Goal: Information Seeking & Learning: Learn about a topic

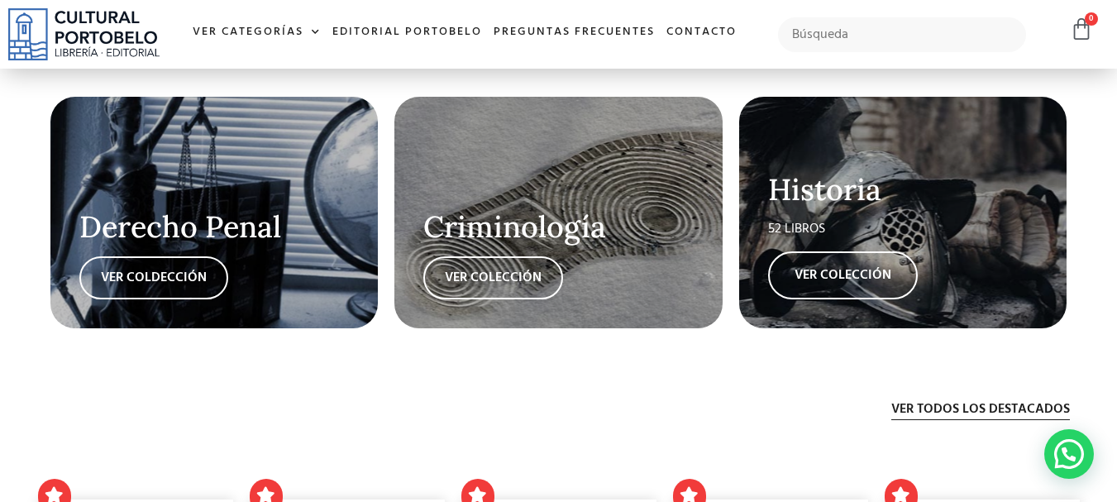
scroll to position [2778, 0]
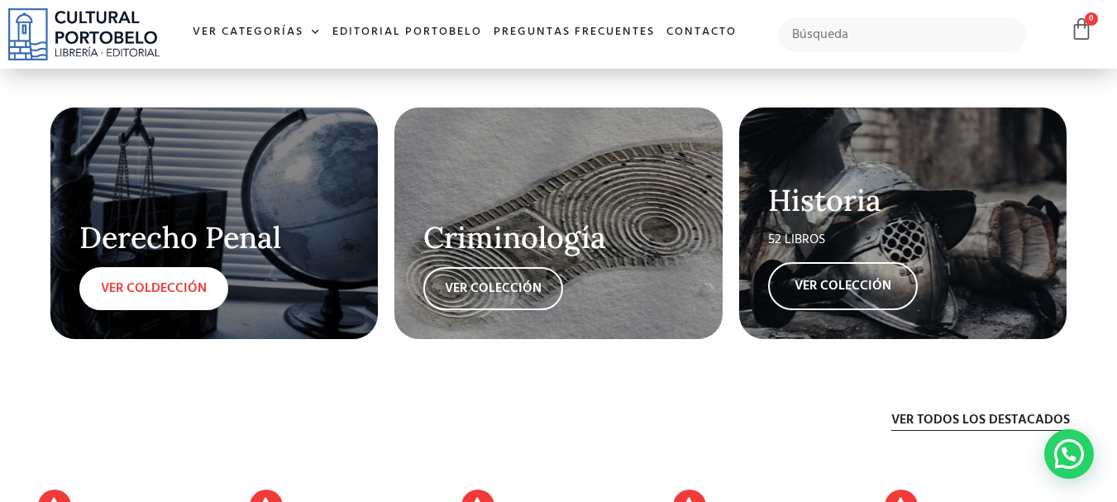
click at [149, 277] on link "VER COLDECCIÓN" at bounding box center [153, 288] width 149 height 43
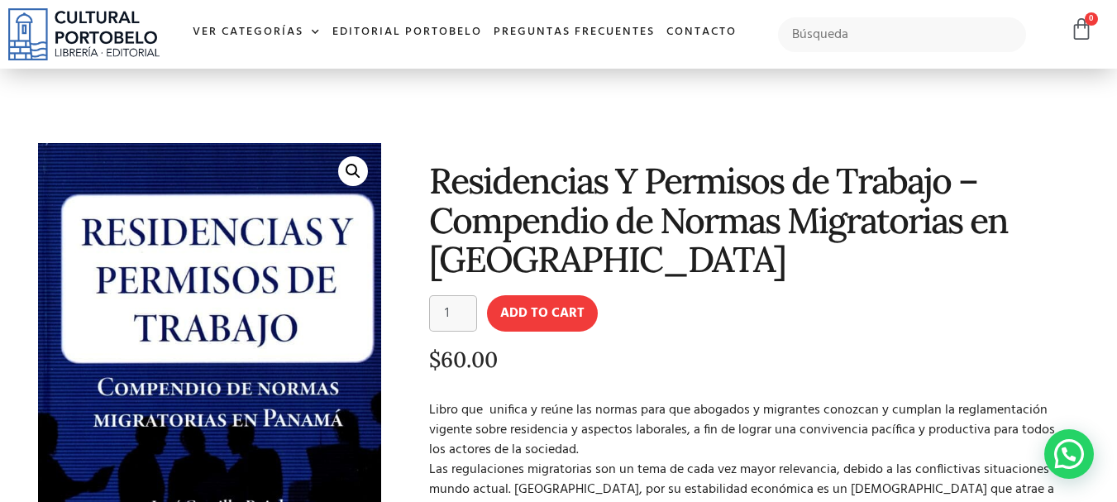
click at [780, 249] on h1 "Residencias Y Permisos de Trabajo – Compendio de Normas Migratorias en Panamá" at bounding box center [752, 219] width 646 height 117
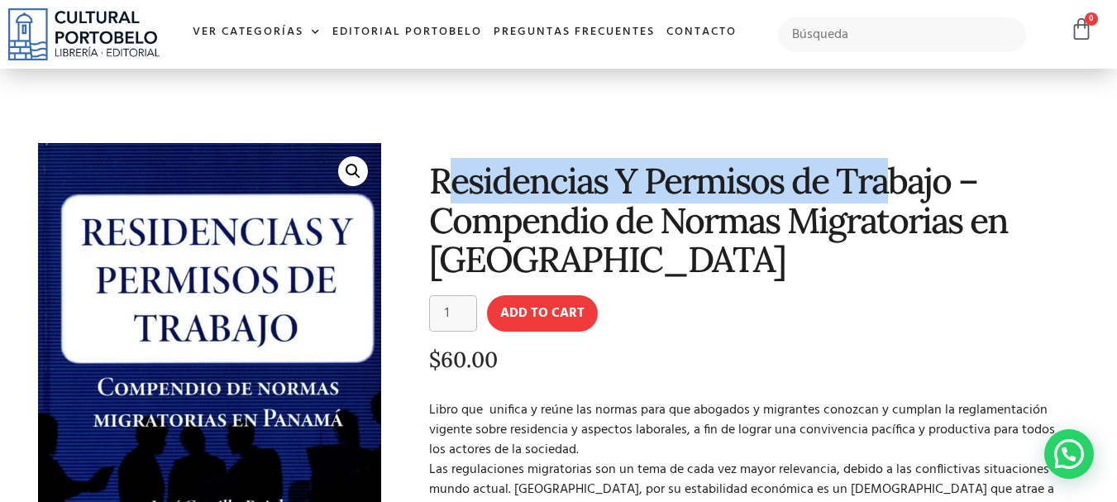
drag, startPoint x: 457, startPoint y: 175, endPoint x: 891, endPoint y: 175, distance: 433.4
click at [891, 175] on h1 "Residencias Y Permisos de Trabajo – Compendio de Normas Migratorias en Panamá" at bounding box center [752, 219] width 646 height 117
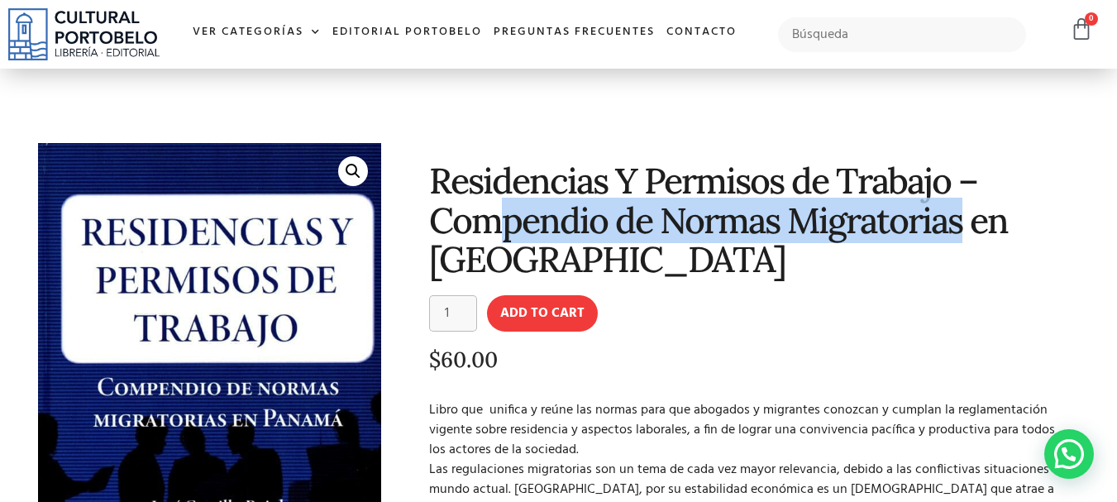
drag, startPoint x: 510, startPoint y: 230, endPoint x: 964, endPoint y: 227, distance: 453.2
click at [964, 227] on h1 "Residencias Y Permisos de Trabajo – Compendio de Normas Migratorias en Panamá" at bounding box center [752, 219] width 646 height 117
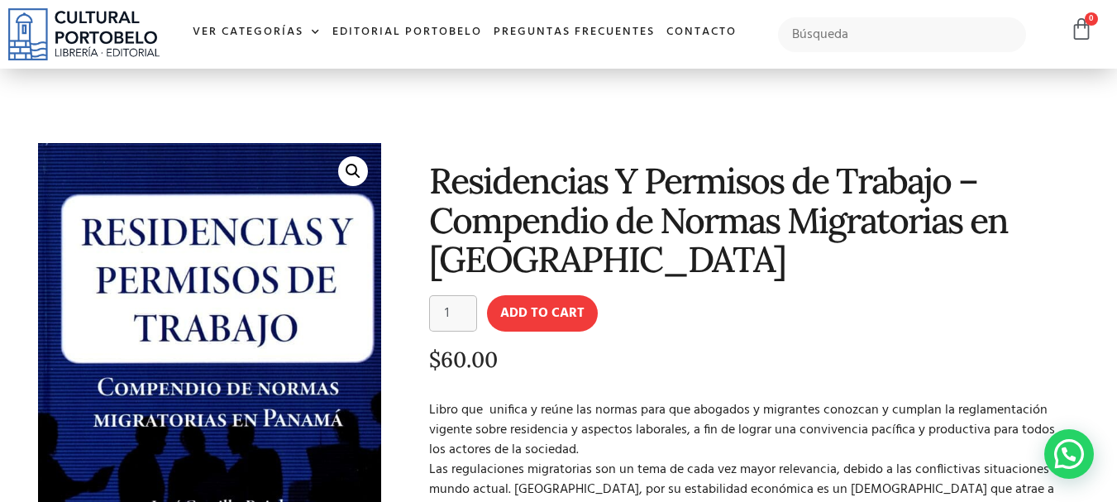
click at [624, 284] on div "Residencias Y Permisos de Trabajo – Compendio de Normas Migratorias en Panamá R…" at bounding box center [739, 446] width 699 height 623
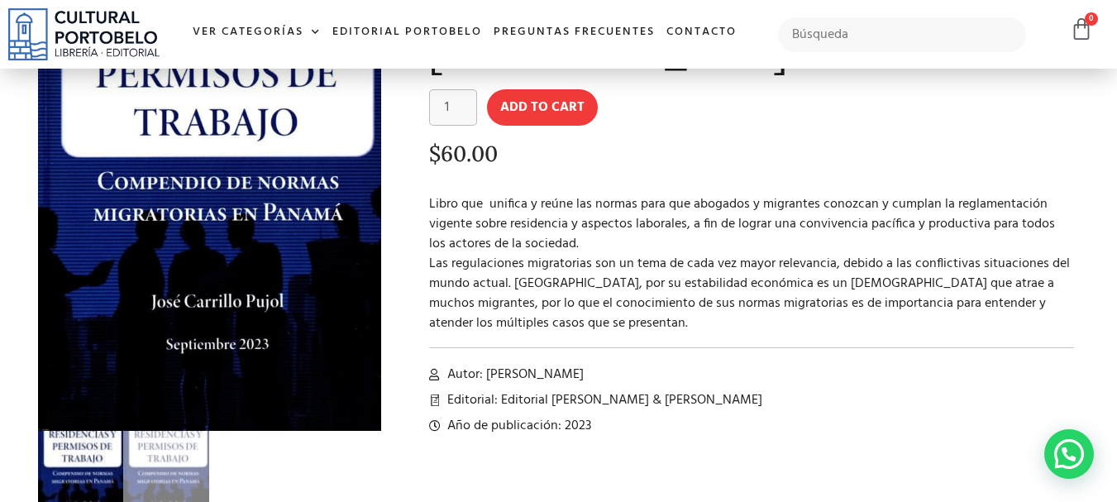
scroll to position [228, 0]
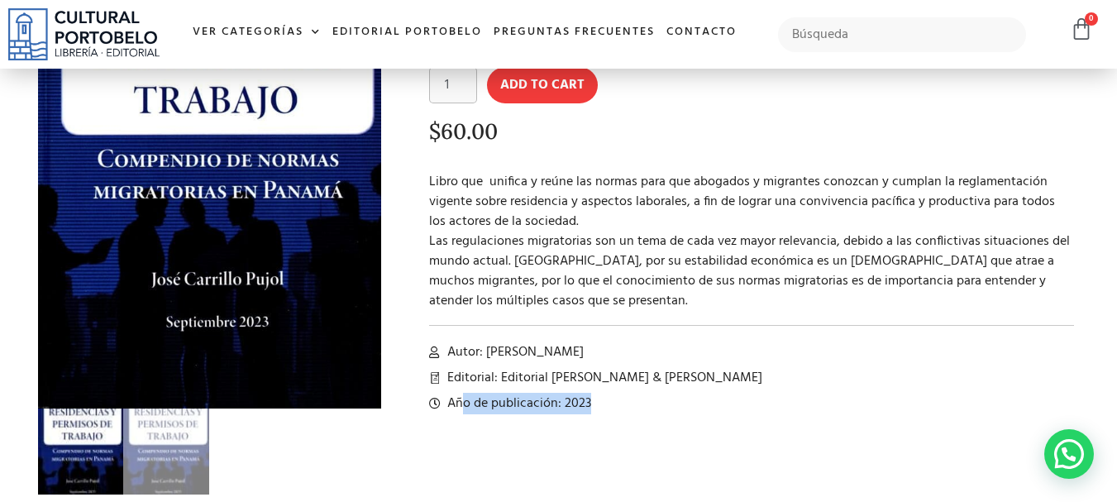
drag, startPoint x: 603, startPoint y: 399, endPoint x: 461, endPoint y: 404, distance: 142.3
click at [461, 404] on li "Año de publicación: 2023" at bounding box center [752, 404] width 646 height 20
click at [521, 235] on p "Libro que unifica y reúne las normas para que abogados y migrantes conozcan y c…" at bounding box center [752, 241] width 646 height 139
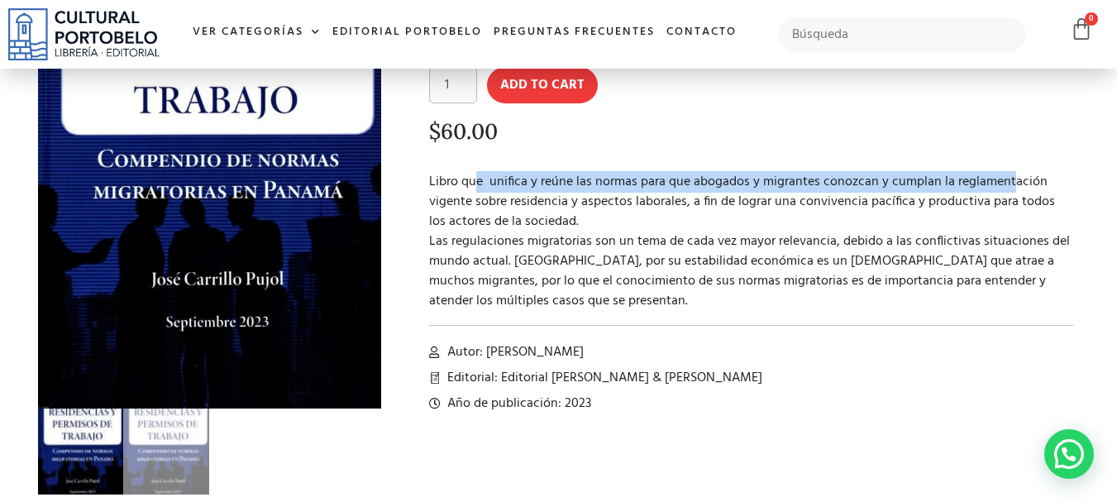
drag, startPoint x: 472, startPoint y: 181, endPoint x: 1011, endPoint y: 181, distance: 538.4
click at [1011, 181] on p "Libro que unifica y reúne las normas para que abogados y migrantes conozcan y c…" at bounding box center [752, 241] width 646 height 139
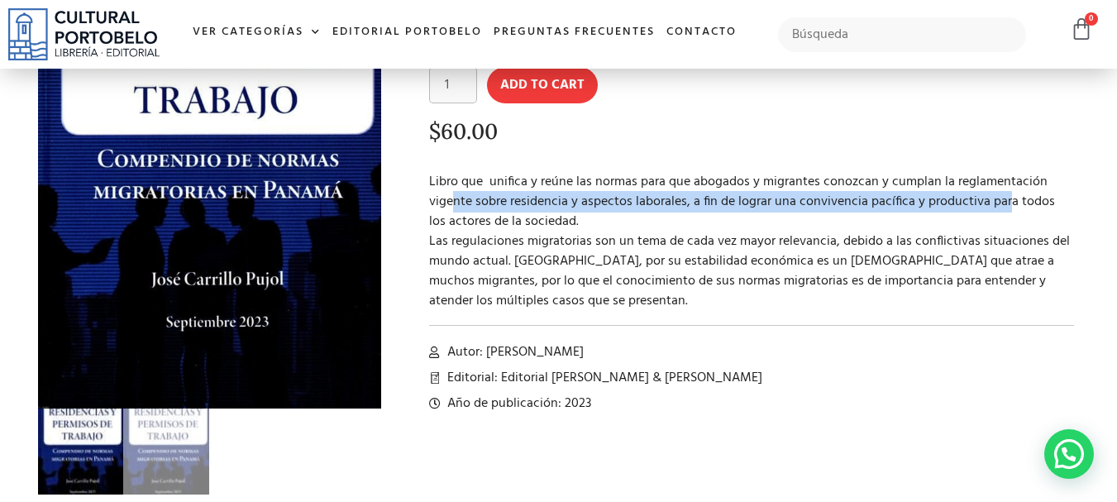
drag, startPoint x: 455, startPoint y: 203, endPoint x: 1003, endPoint y: 200, distance: 548.4
click at [1003, 200] on p "Libro que unifica y reúne las normas para que abogados y migrantes conozcan y c…" at bounding box center [752, 241] width 646 height 139
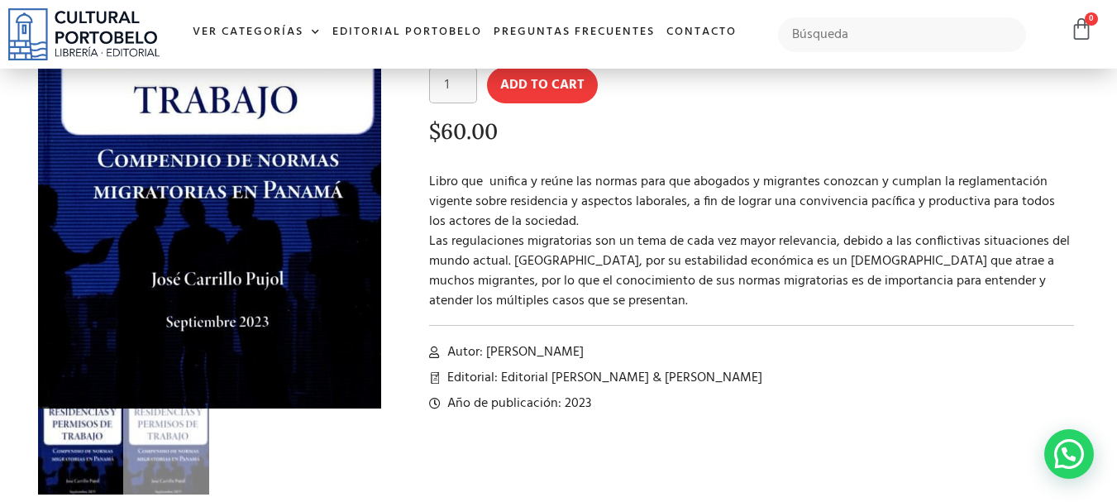
click at [534, 241] on p "Libro que unifica y reúne las normas para que abogados y migrantes conozcan y c…" at bounding box center [752, 241] width 646 height 139
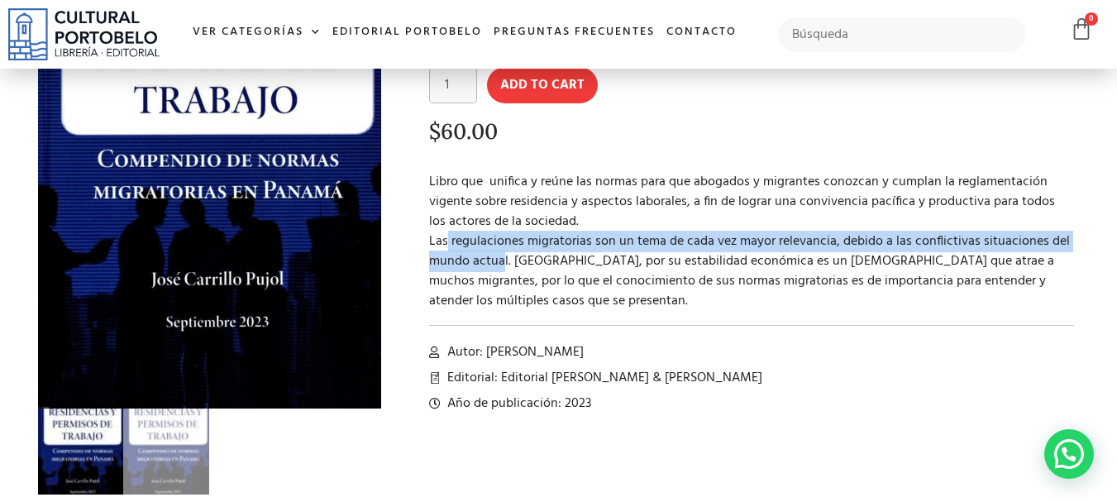
drag, startPoint x: 439, startPoint y: 241, endPoint x: 498, endPoint y: 259, distance: 61.5
click at [495, 260] on p "Libro que unifica y reúne las normas para que abogados y migrantes conozcan y c…" at bounding box center [752, 241] width 646 height 139
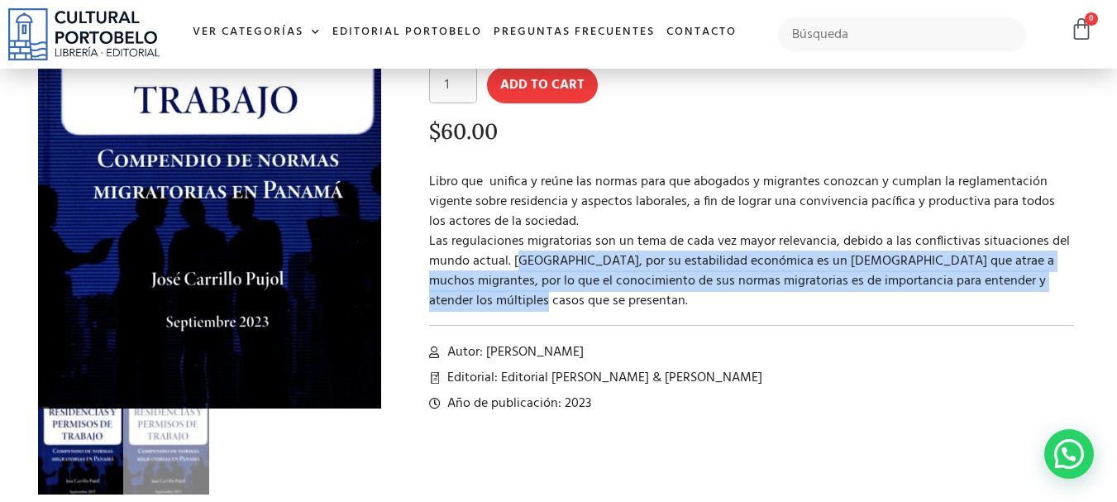
drag, startPoint x: 514, startPoint y: 254, endPoint x: 505, endPoint y: 304, distance: 51.1
click at [515, 304] on p "Libro que unifica y reúne las normas para que abogados y migrantes conozcan y c…" at bounding box center [752, 241] width 646 height 139
click at [505, 304] on p "Libro que unifica y reúne las normas para que abogados y migrantes conozcan y c…" at bounding box center [752, 241] width 646 height 139
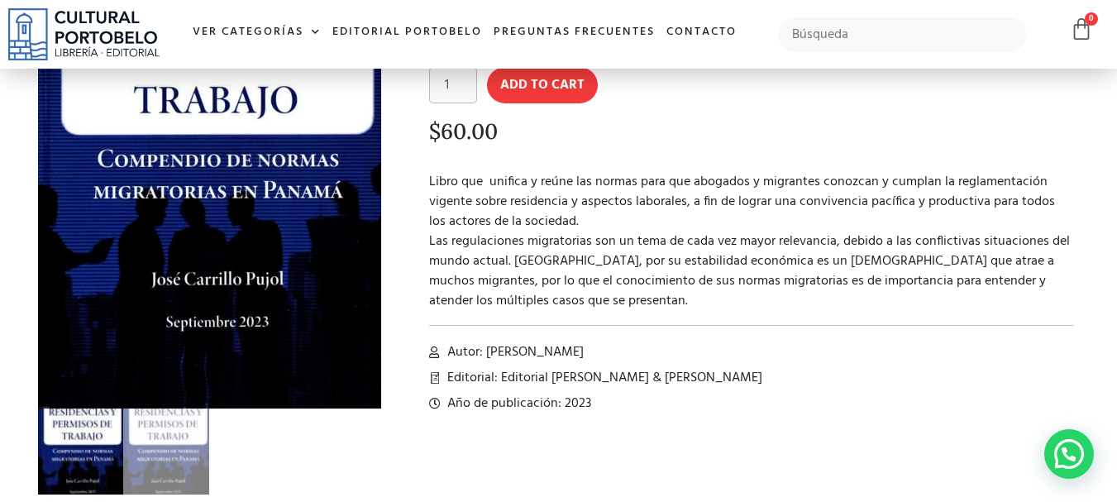
drag, startPoint x: 487, startPoint y: 350, endPoint x: 601, endPoint y: 347, distance: 114.2
click at [601, 347] on li "Autor: José Carrillo Pujol" at bounding box center [752, 352] width 646 height 20
copy span "José Carrillo Pujol"
click at [572, 347] on span "Autor: José Carrillo Pujol" at bounding box center [513, 352] width 141 height 20
drag, startPoint x: 468, startPoint y: 407, endPoint x: 595, endPoint y: 404, distance: 127.4
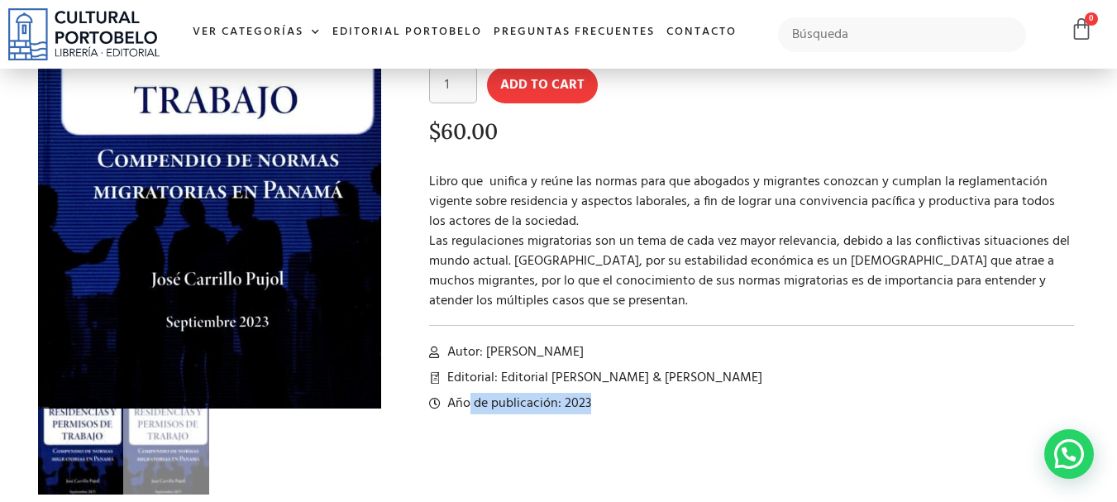
click at [595, 404] on li "Año de publicación: 2023" at bounding box center [752, 404] width 646 height 20
drag, startPoint x: 653, startPoint y: 376, endPoint x: 556, endPoint y: 375, distance: 97.6
click at [556, 375] on li "Editorial: Editorial Mizrachi & Pujol" at bounding box center [752, 378] width 646 height 20
click at [542, 283] on p "Libro que unifica y reúne las normas para que abogados y migrantes conozcan y c…" at bounding box center [752, 241] width 646 height 139
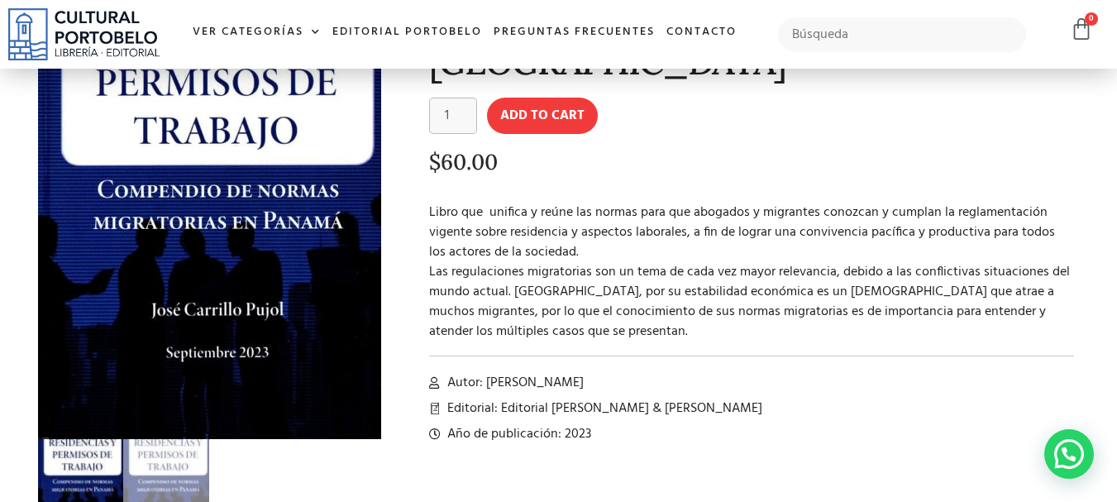
scroll to position [200, 0]
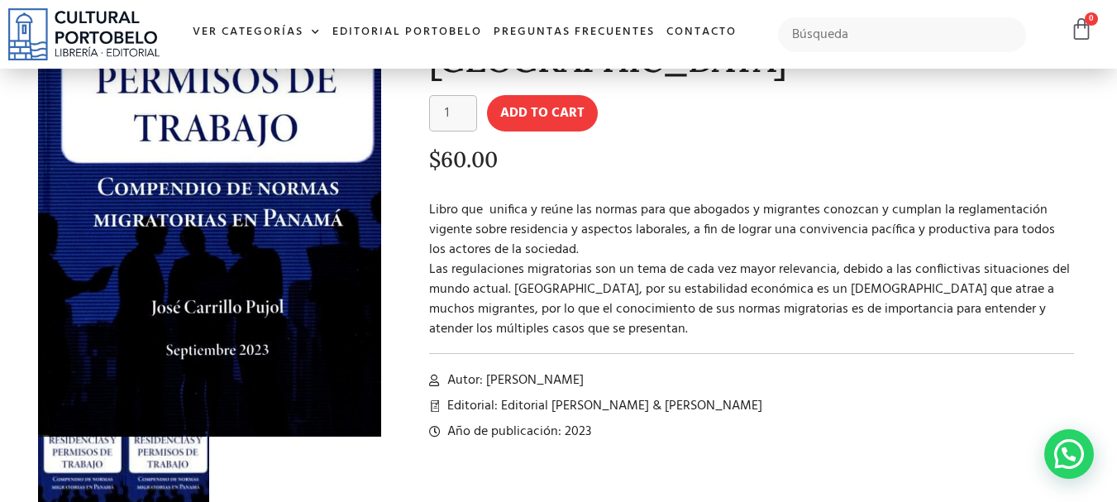
click at [158, 466] on img at bounding box center [166, 480] width 86 height 86
click at [82, 472] on img at bounding box center [81, 480] width 86 height 86
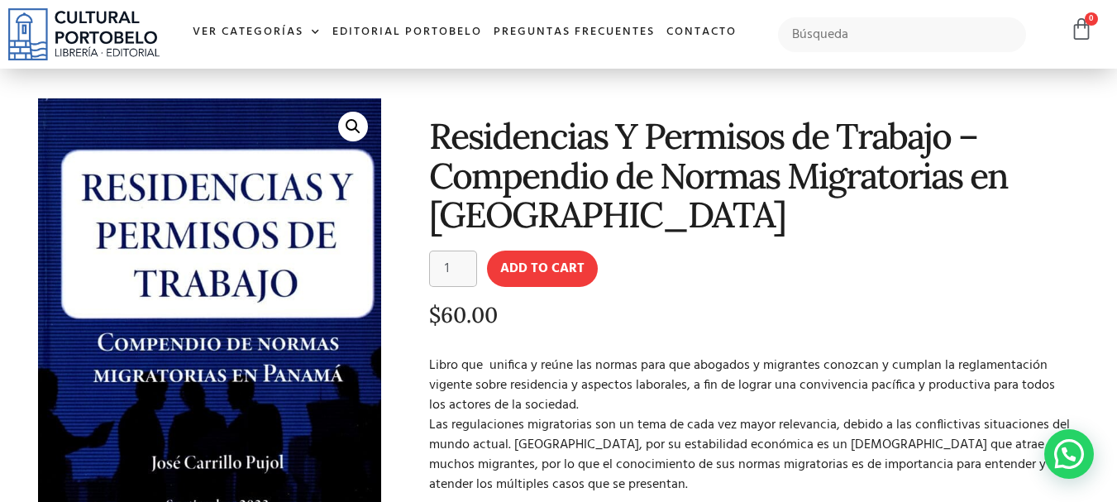
scroll to position [0, 0]
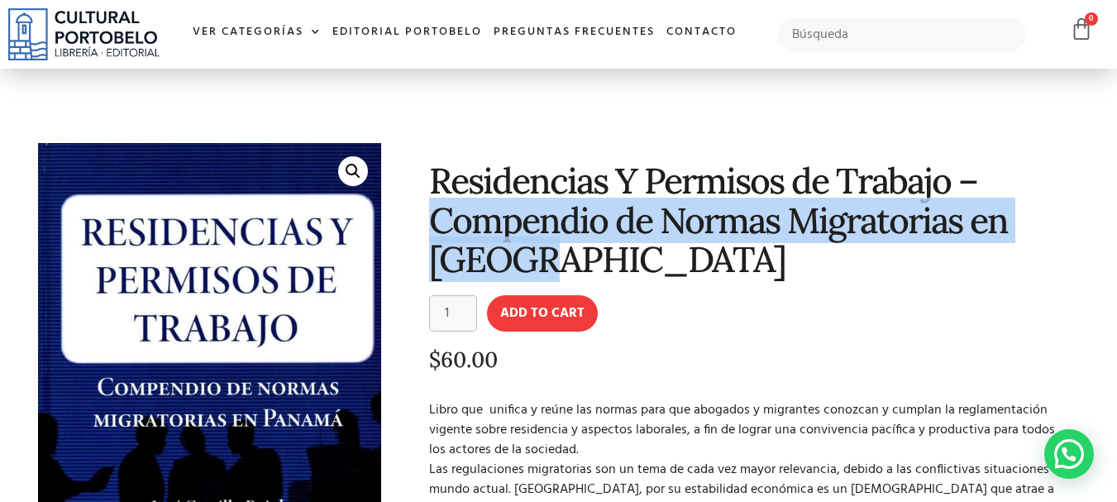
drag, startPoint x: 433, startPoint y: 222, endPoint x: 550, endPoint y: 267, distance: 125.2
click at [550, 267] on h1 "Residencias Y Permisos de Trabajo – Compendio de Normas Migratorias en Panamá" at bounding box center [752, 219] width 646 height 117
copy h1 "Compendio de Normas Migratorias en Panamá"
click at [538, 245] on h1 "Residencias Y Permisos de Trabajo – Compendio de Normas Migratorias en Panamá" at bounding box center [752, 219] width 646 height 117
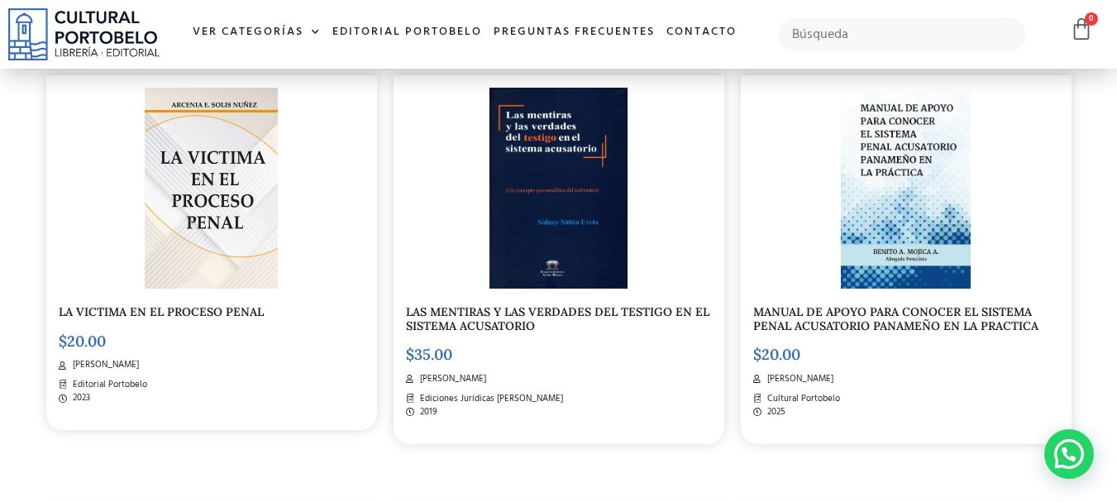
scroll to position [1307, 0]
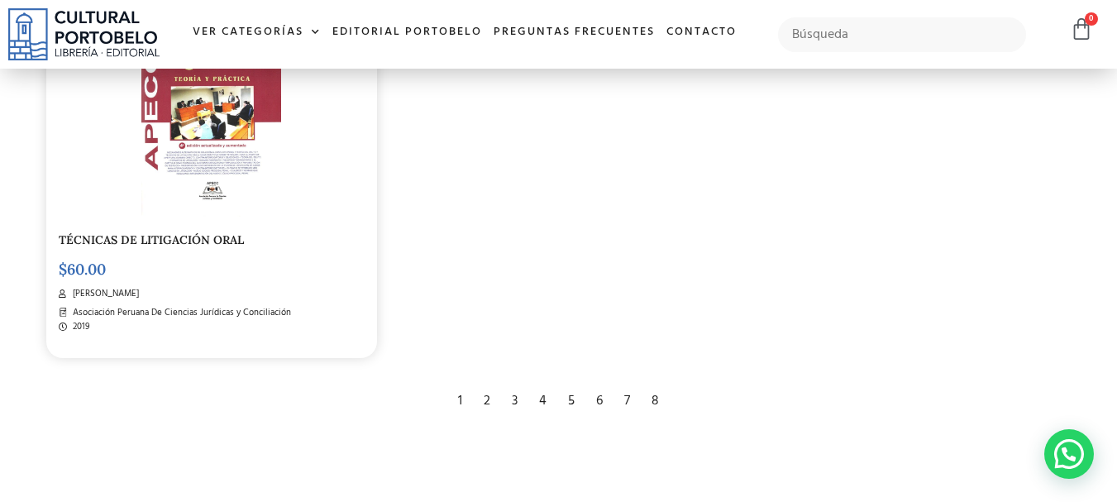
scroll to position [2709, 0]
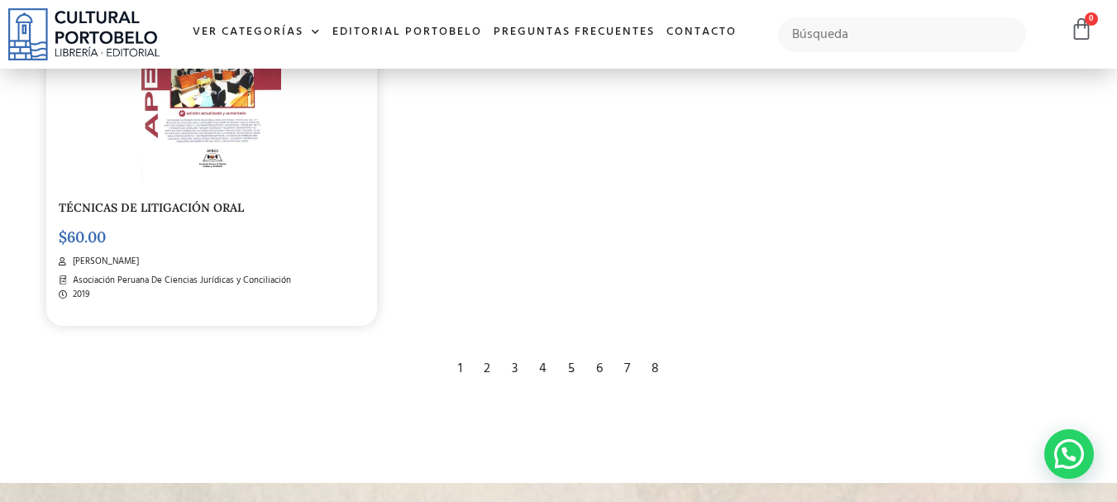
click at [489, 371] on div "2" at bounding box center [487, 369] width 23 height 36
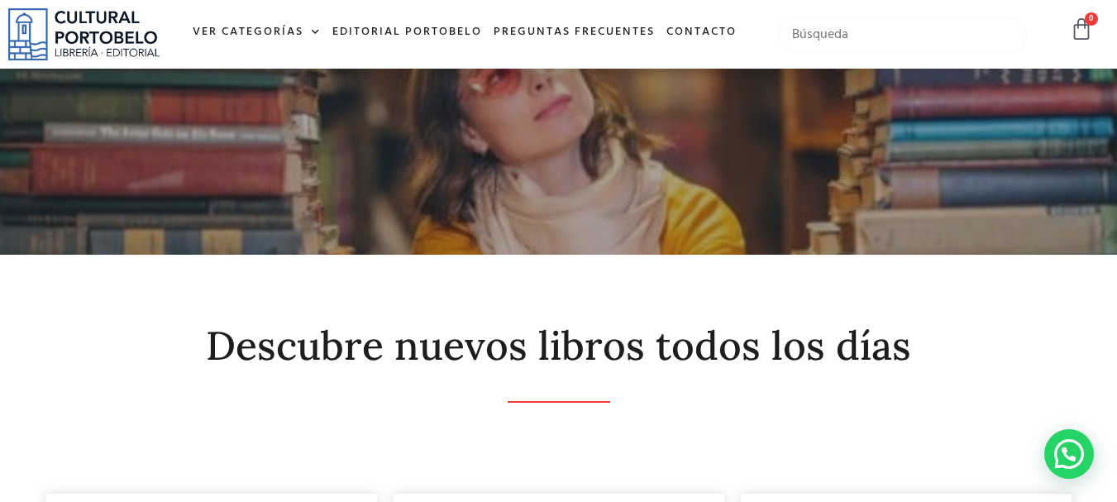
click at [875, 26] on input "text" at bounding box center [902, 34] width 249 height 35
click at [930, 38] on input "sociedades anónimas" at bounding box center [902, 34] width 249 height 35
type input "sociedades anónimas"
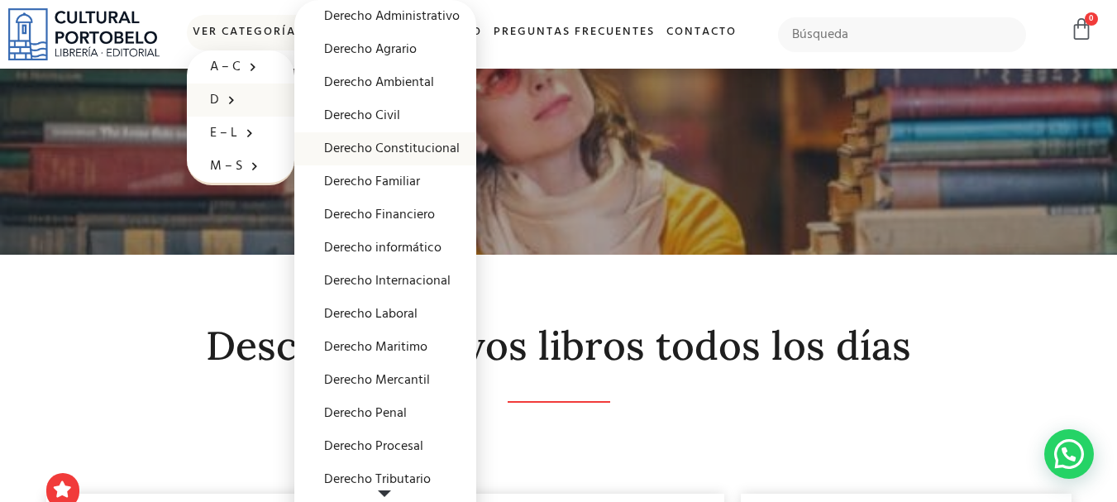
click at [365, 149] on link "Derecho Constitucional" at bounding box center [385, 148] width 182 height 33
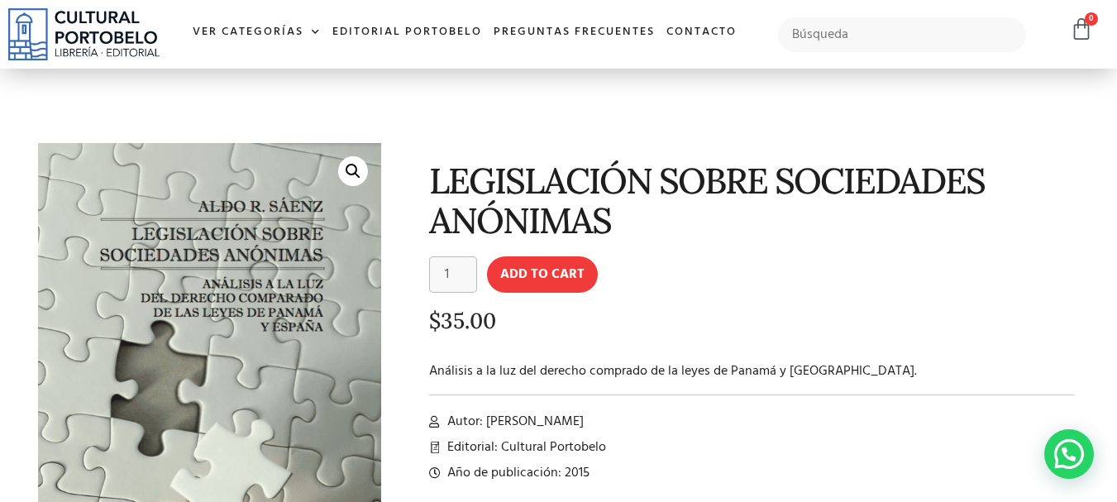
click at [667, 214] on h1 "LEGISLACIÓN SOBRE SOCIEDADES ANÓNIMAS" at bounding box center [752, 200] width 646 height 79
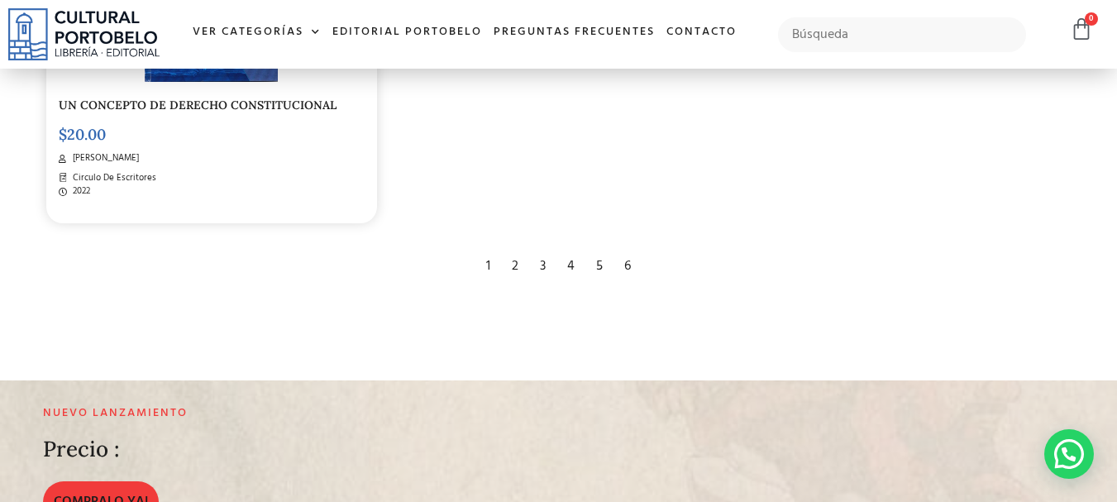
scroll to position [2810, 0]
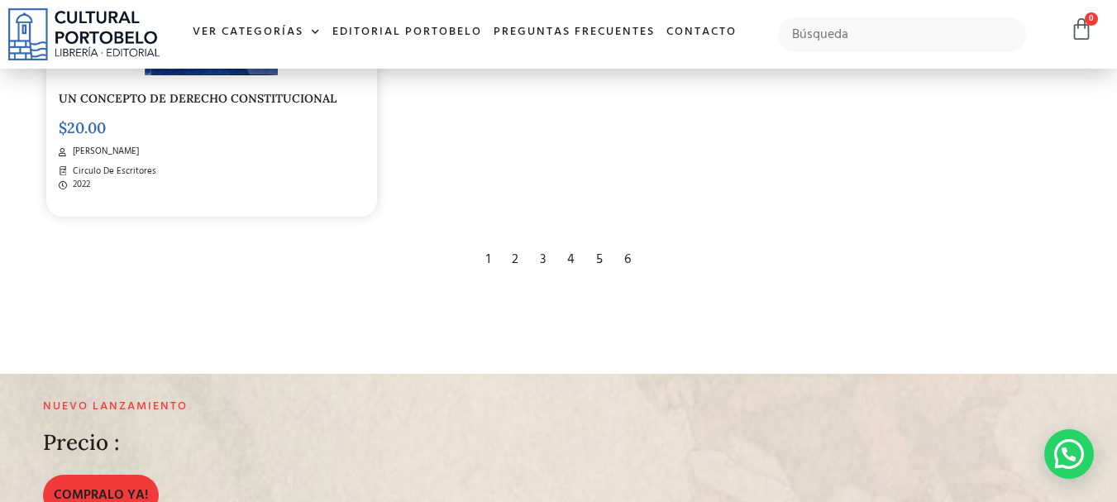
click at [518, 251] on div "2" at bounding box center [515, 260] width 23 height 36
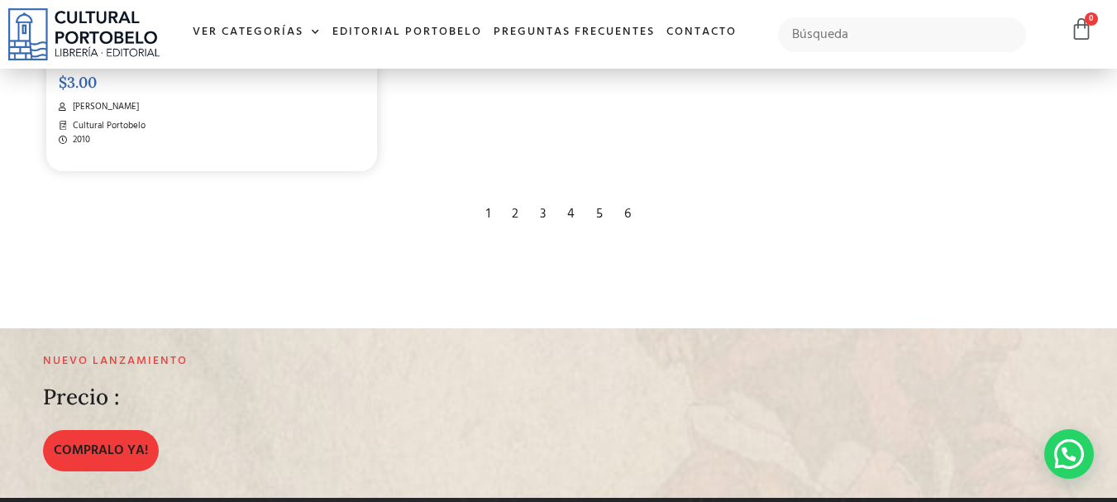
scroll to position [2824, 0]
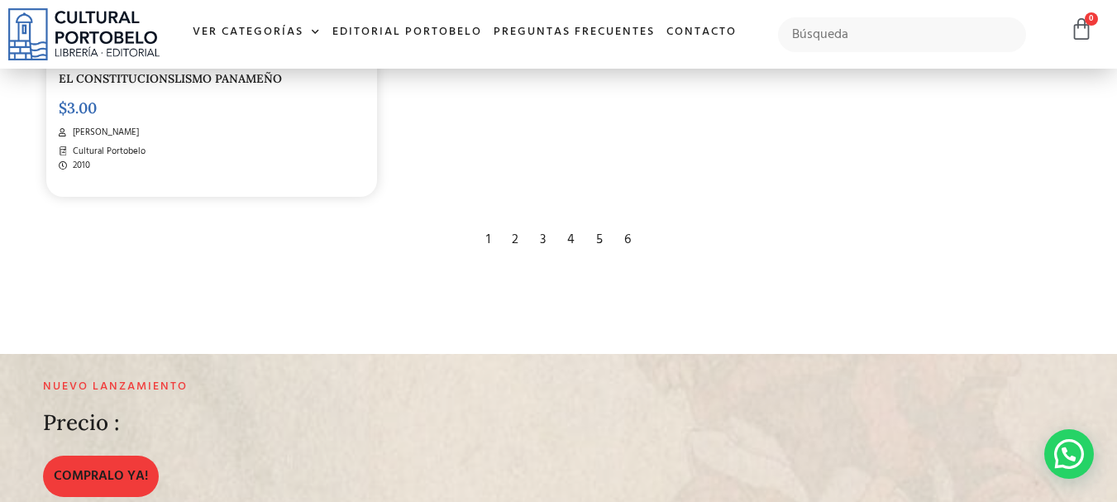
click at [548, 243] on div "3" at bounding box center [543, 240] width 22 height 36
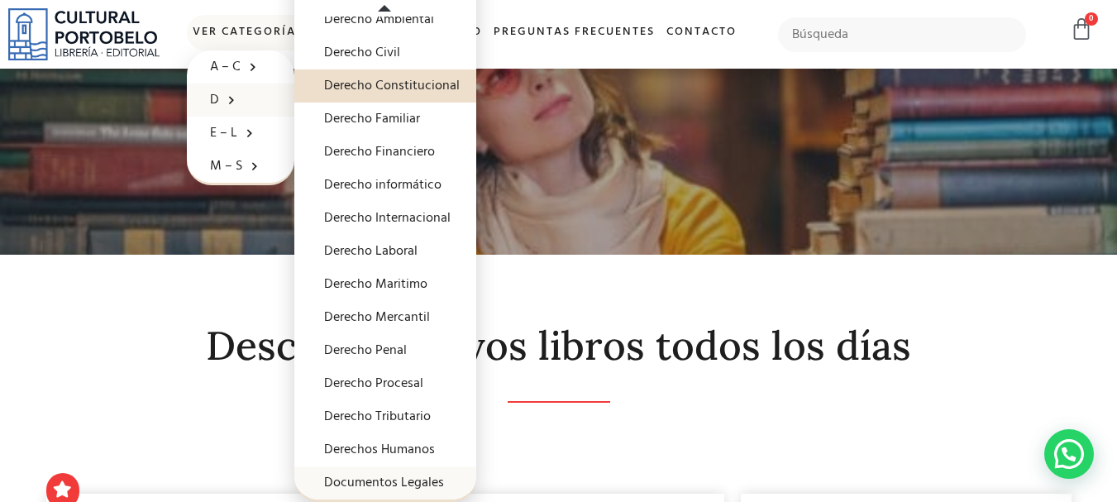
click at [381, 483] on link "Documentos Legales" at bounding box center [385, 482] width 182 height 33
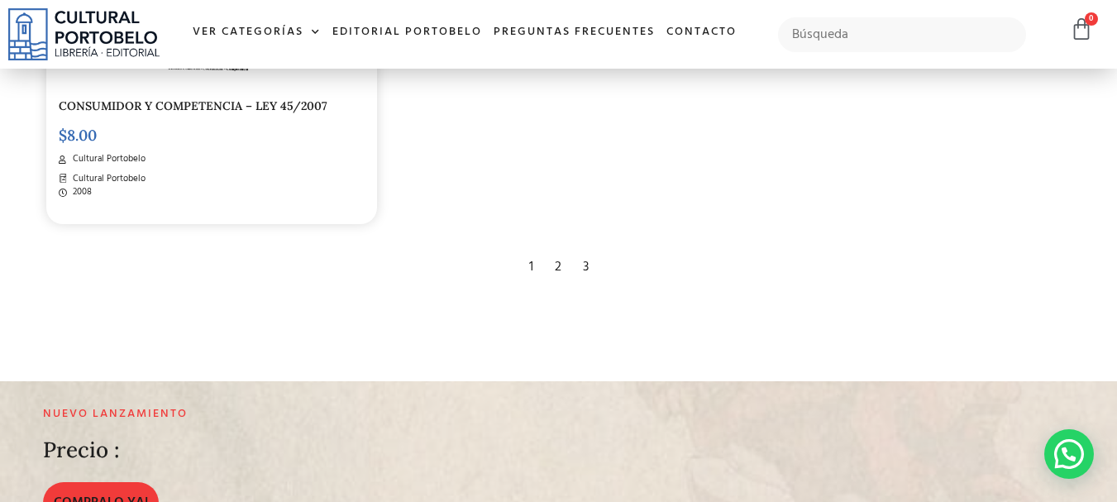
scroll to position [2680, 0]
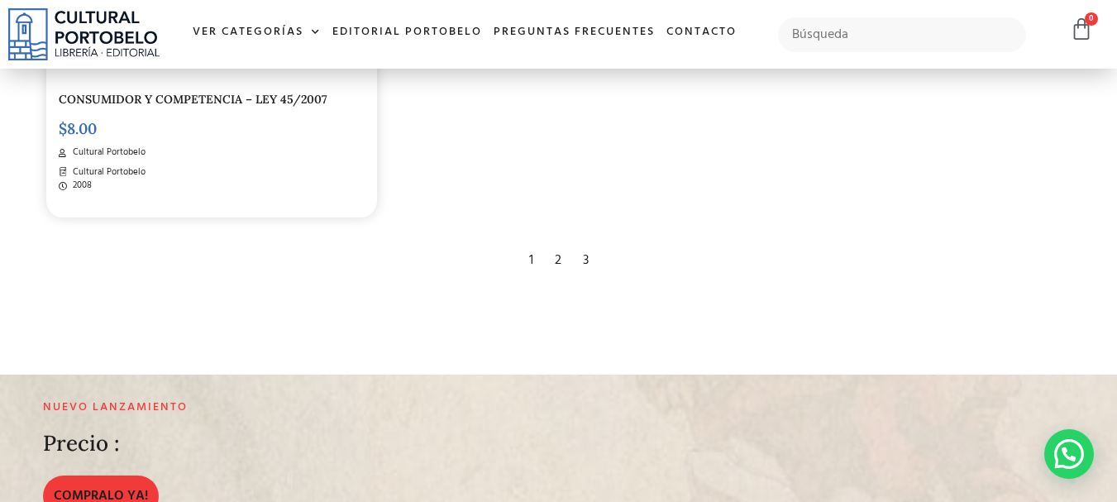
click at [559, 242] on div "2" at bounding box center [558, 260] width 23 height 36
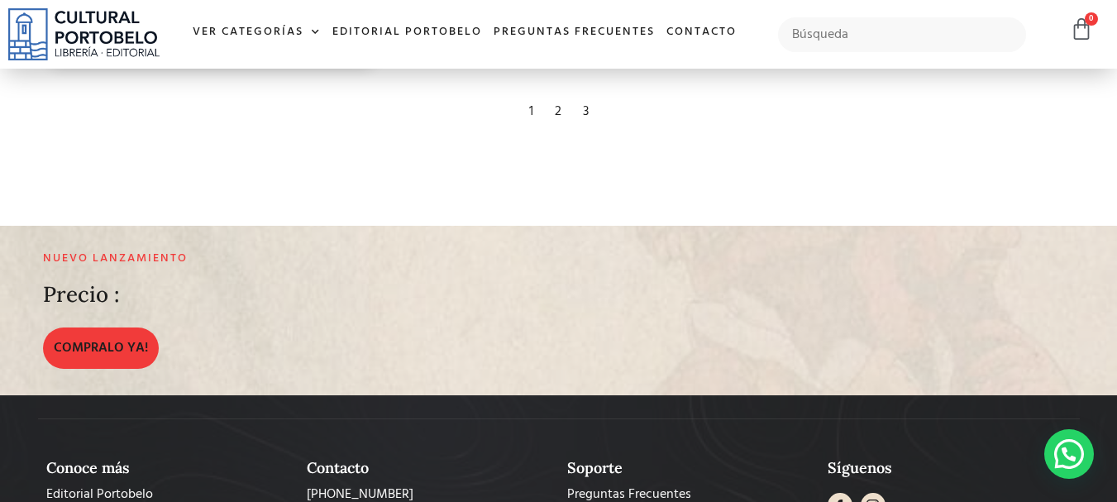
scroll to position [2933, 0]
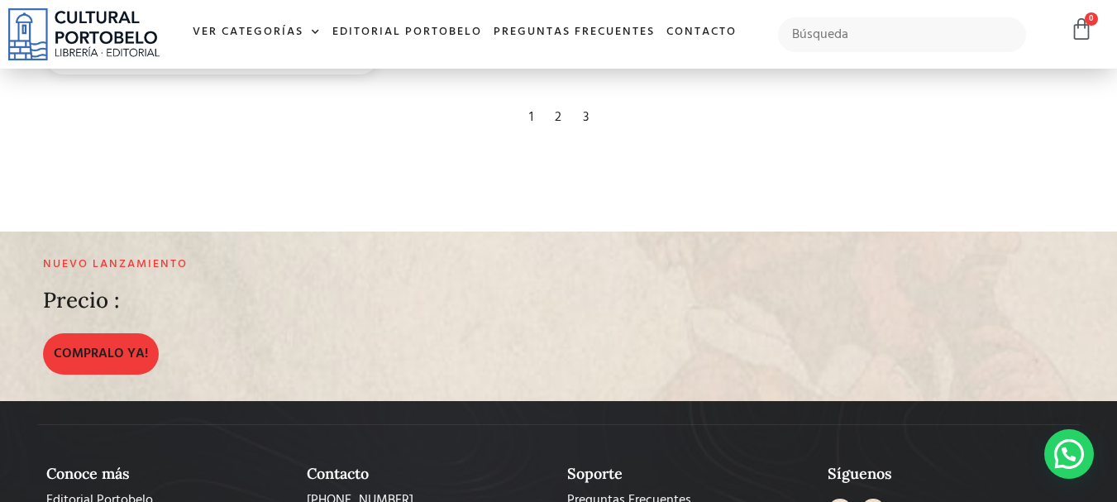
click at [586, 122] on div "3" at bounding box center [586, 117] width 22 height 36
